Goal: Complete application form

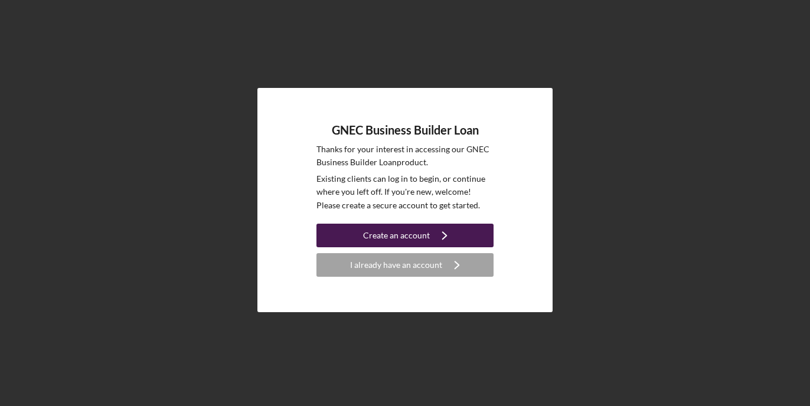
click at [420, 229] on div "Create an account" at bounding box center [396, 236] width 67 height 24
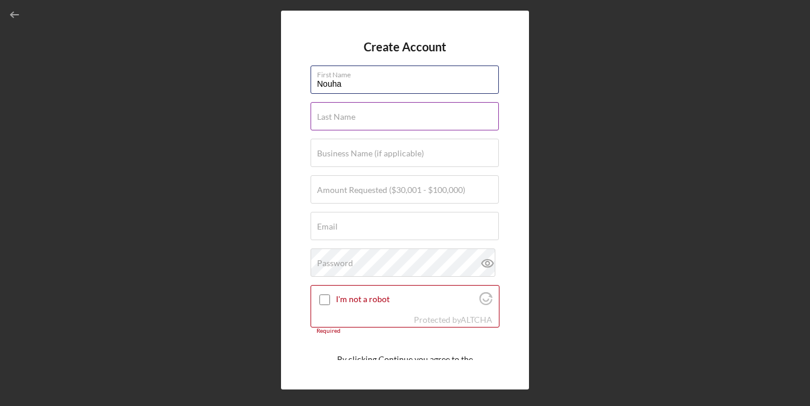
type input "Nouha"
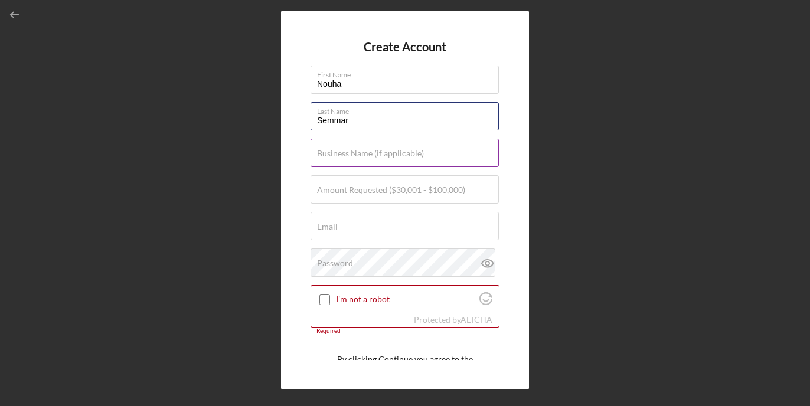
type input "Semmar"
click at [400, 155] on label "Business Name (if applicable)" at bounding box center [370, 153] width 107 height 9
click at [400, 155] on input "Business Name (if applicable)" at bounding box center [405, 153] width 188 height 28
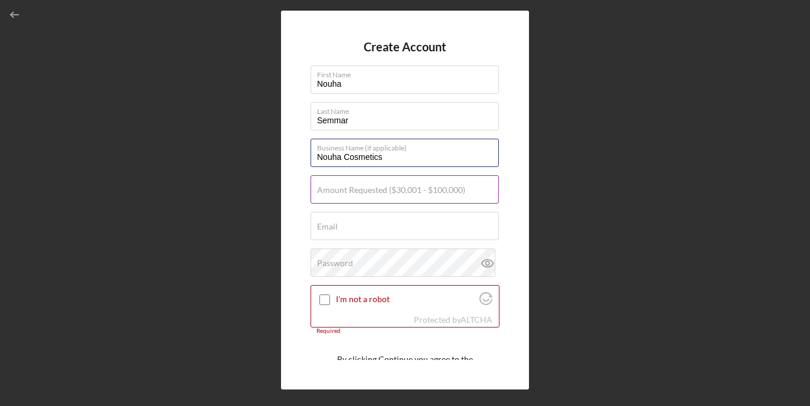
type input "Nouha Cosmetics"
click at [354, 183] on div "Amount Requested ($30,001 - $100,000)" at bounding box center [405, 190] width 189 height 30
type input "$100,000"
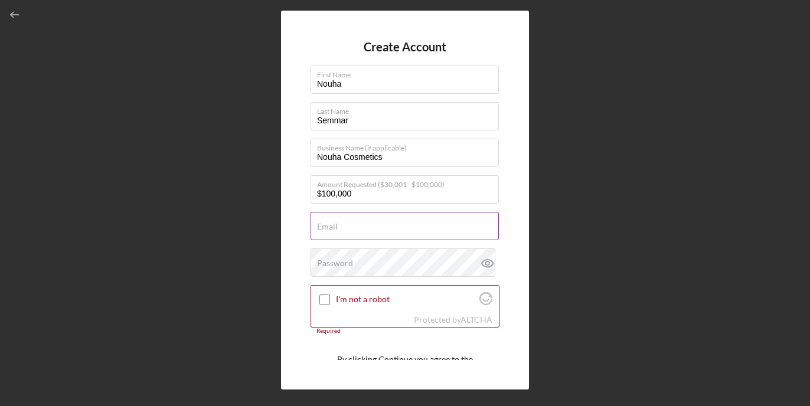
click at [336, 226] on label "Email" at bounding box center [327, 226] width 21 height 9
click at [336, 226] on input "Email" at bounding box center [405, 226] width 188 height 28
type input "[DOMAIN_NAME][EMAIL_ADDRESS][DOMAIN_NAME]"
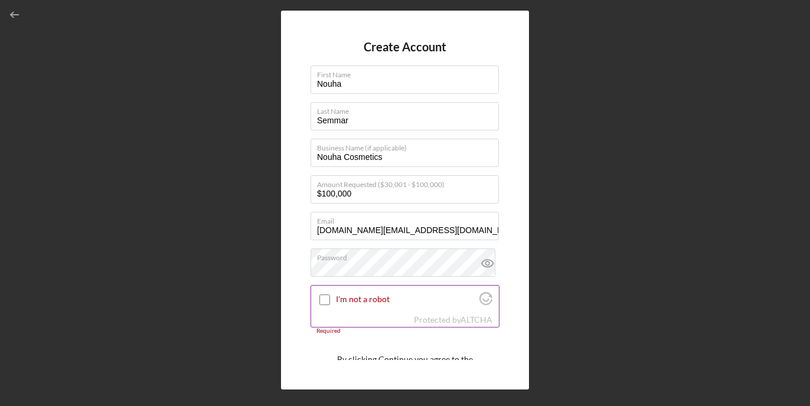
click at [329, 298] on input "I'm not a robot" at bounding box center [325, 300] width 11 height 11
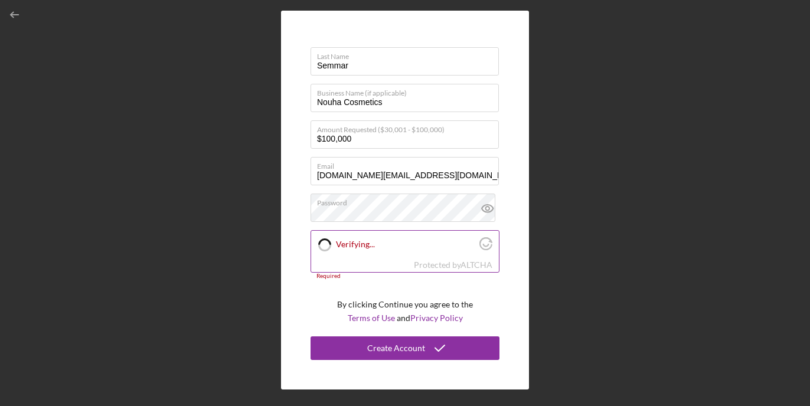
checkbox input "true"
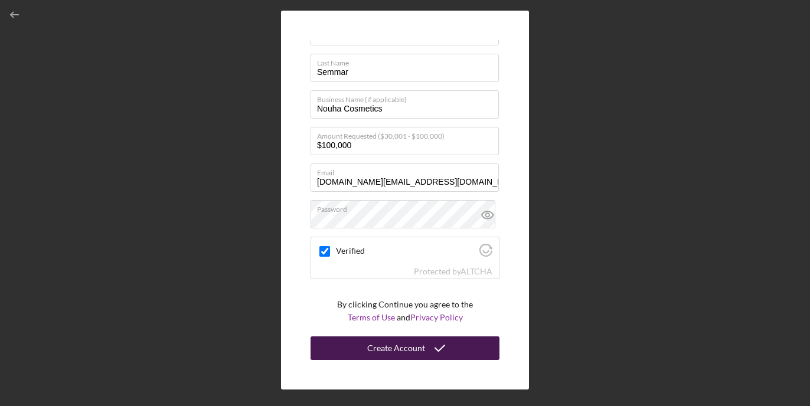
scroll to position [48, 0]
click at [416, 347] on div "Create Account" at bounding box center [396, 349] width 58 height 24
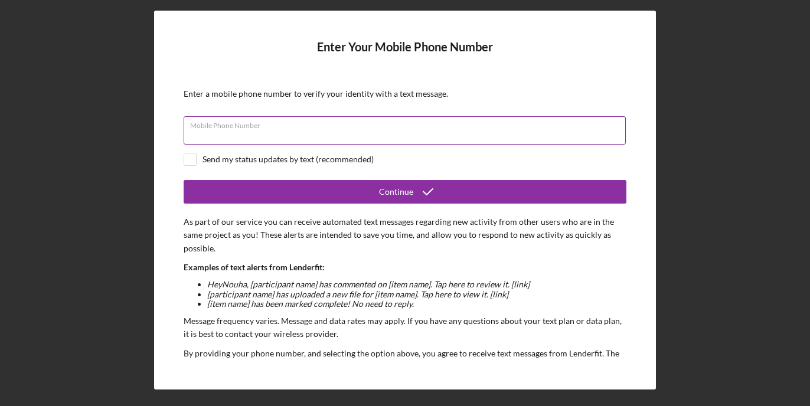
click at [368, 140] on input "Mobile Phone Number" at bounding box center [405, 130] width 442 height 28
type input "[PHONE_NUMBER]"
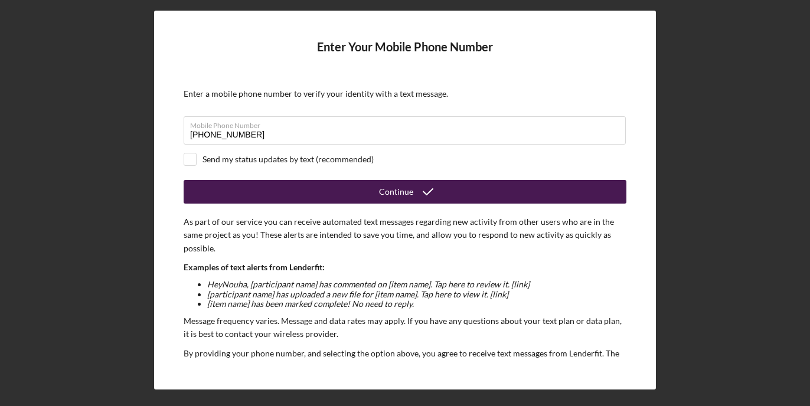
click at [424, 188] on icon "submit" at bounding box center [428, 192] width 30 height 30
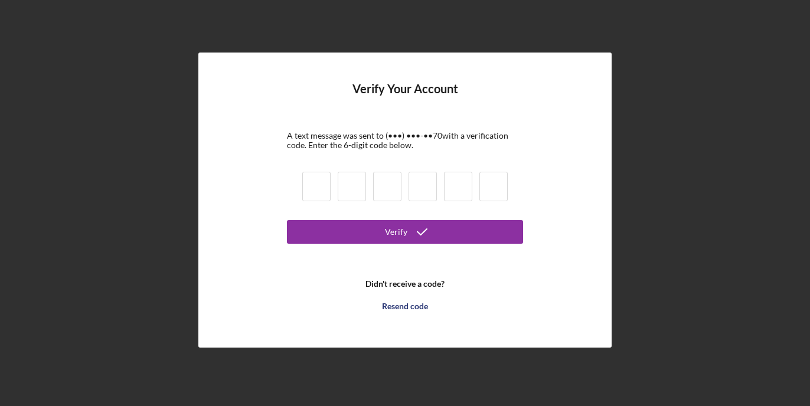
click at [323, 178] on input at bounding box center [316, 187] width 28 height 30
type input "9"
type input "3"
type input "8"
type input "2"
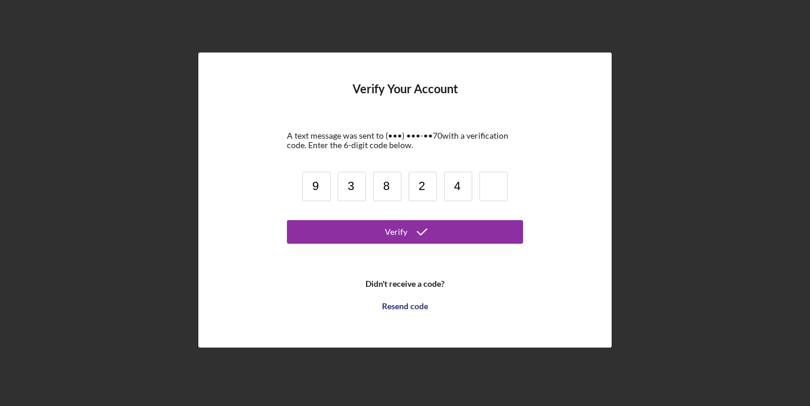
type input "4"
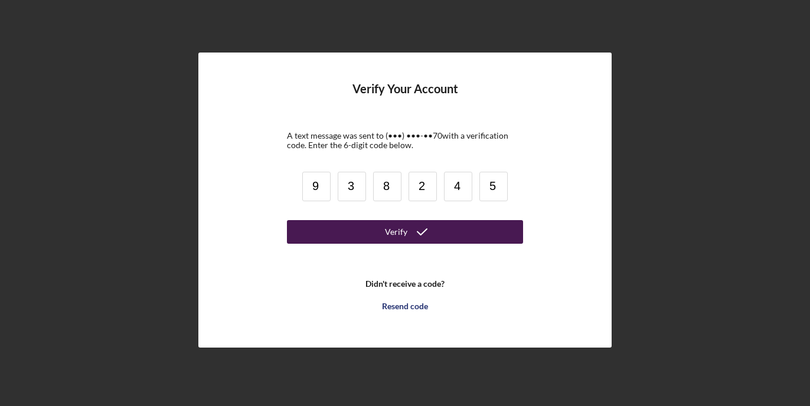
type input "5"
click at [401, 239] on div "Verify" at bounding box center [396, 232] width 22 height 24
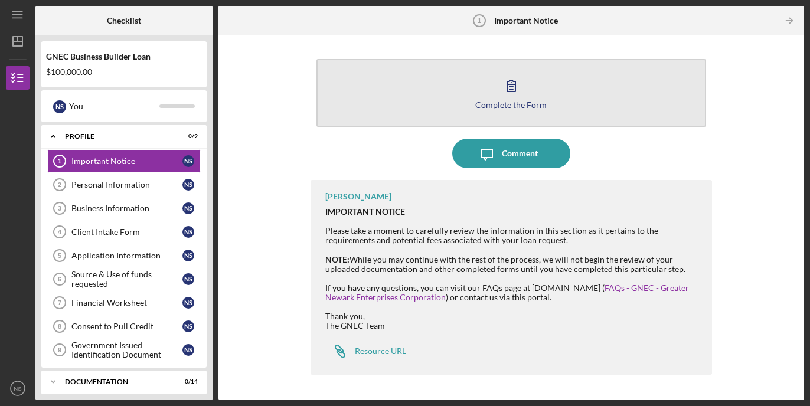
click at [513, 89] on icon "button" at bounding box center [512, 86] width 30 height 30
